Goal: Find specific page/section: Find specific page/section

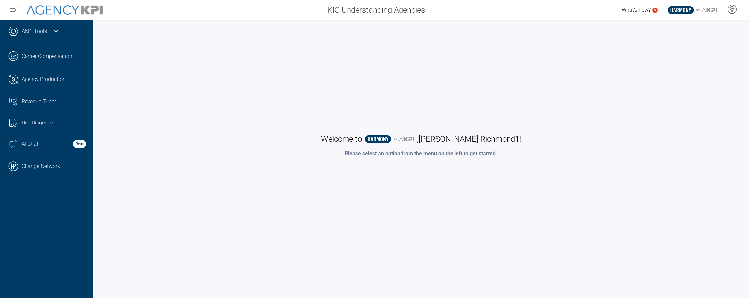
click at [58, 31] on icon at bounding box center [56, 31] width 8 height 8
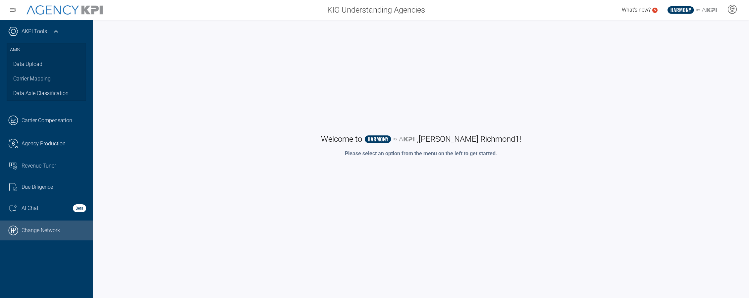
click at [30, 226] on link ".cls-1{fill:none;stroke:#000;stroke-linecap:round;stroke-linejoin:round;stroke-…" at bounding box center [46, 230] width 93 height 20
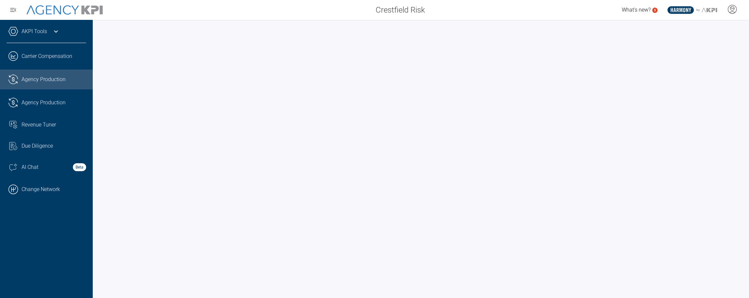
click at [53, 33] on icon at bounding box center [56, 31] width 8 height 8
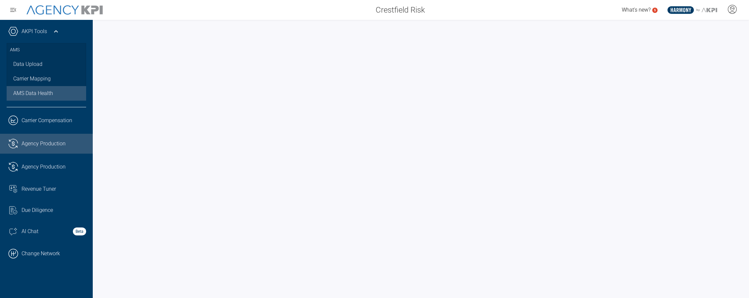
click at [32, 89] on link "AMS Data Health" at bounding box center [46, 93] width 79 height 15
